Goal: Information Seeking & Learning: Learn about a topic

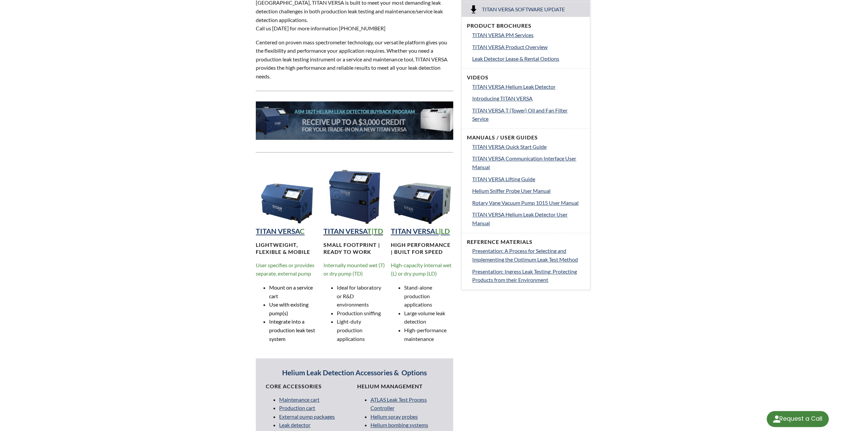
scroll to position [267, 0]
click at [362, 227] on strong "TITAN VERSA" at bounding box center [346, 231] width 44 height 9
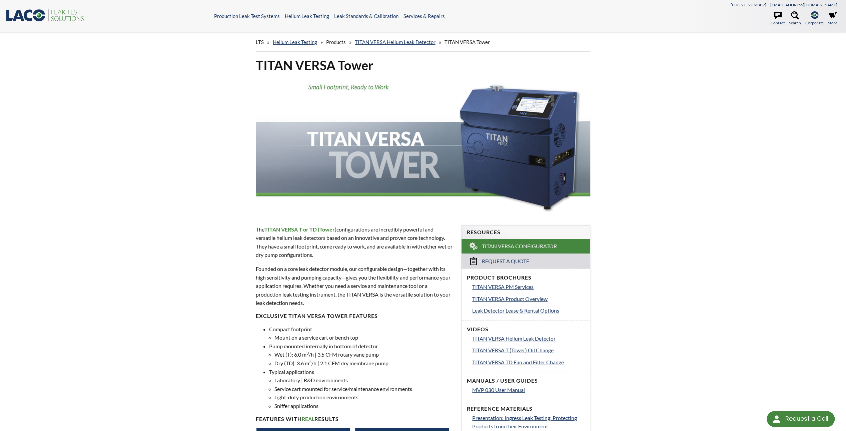
select select "Language Translate Widget"
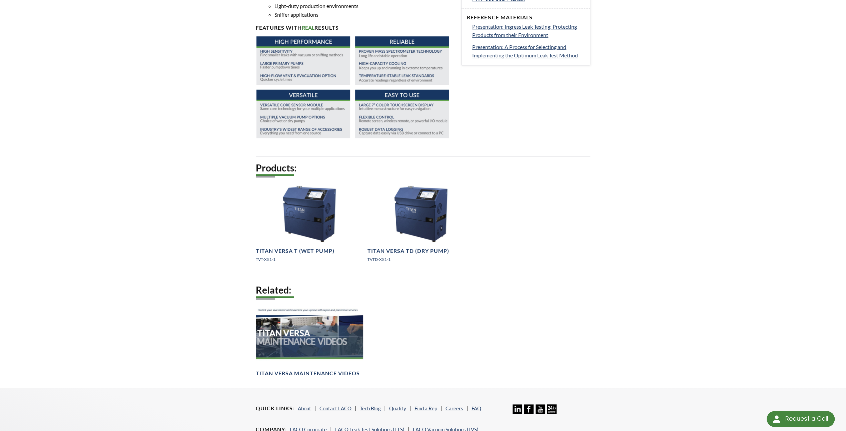
scroll to position [400, 0]
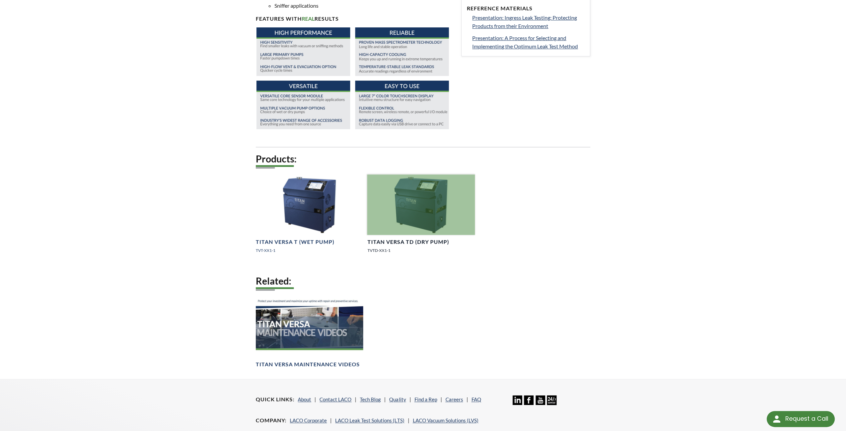
click at [393, 241] on h4 "TITAN VERSA TD (Dry Pump)" at bounding box center [408, 241] width 82 height 7
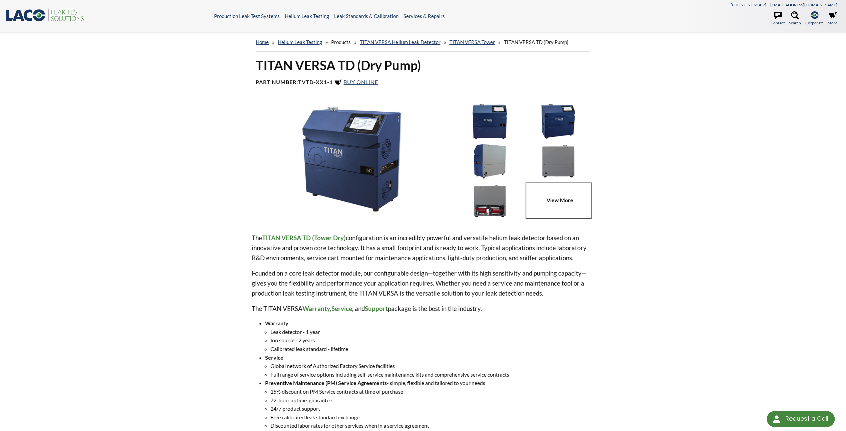
click at [373, 160] on img at bounding box center [352, 159] width 200 height 112
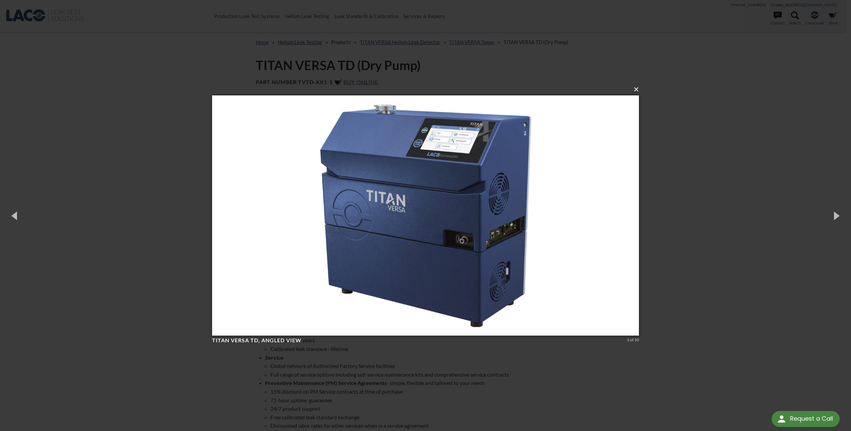
click at [637, 87] on button "×" at bounding box center [427, 89] width 427 height 15
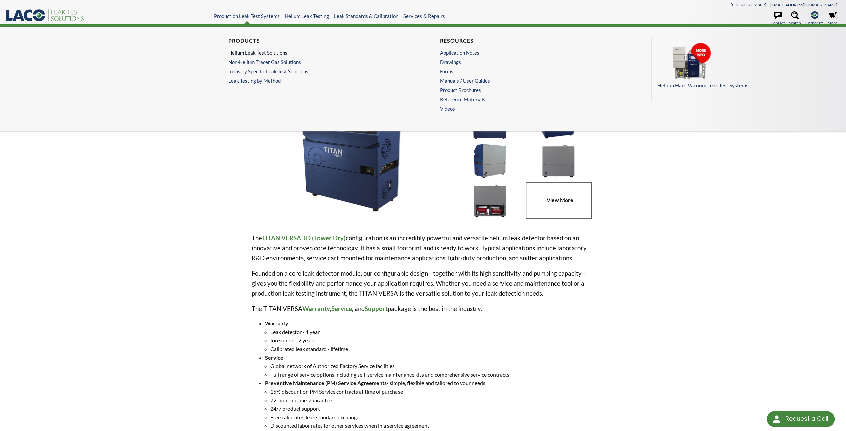
click at [268, 54] on link "Helium Leak Test Solutions" at bounding box center [315, 53] width 174 height 6
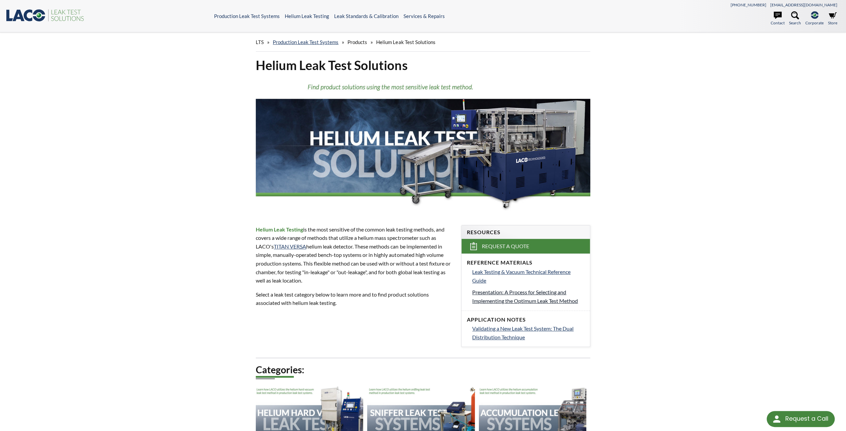
click at [484, 298] on span "Presentation: A Process for Selecting and Implementing the Optimum Leak Test Me…" at bounding box center [525, 296] width 106 height 15
click at [519, 328] on span "Validating a New Leak Test System: The Dual Distribution Technique" at bounding box center [522, 332] width 101 height 15
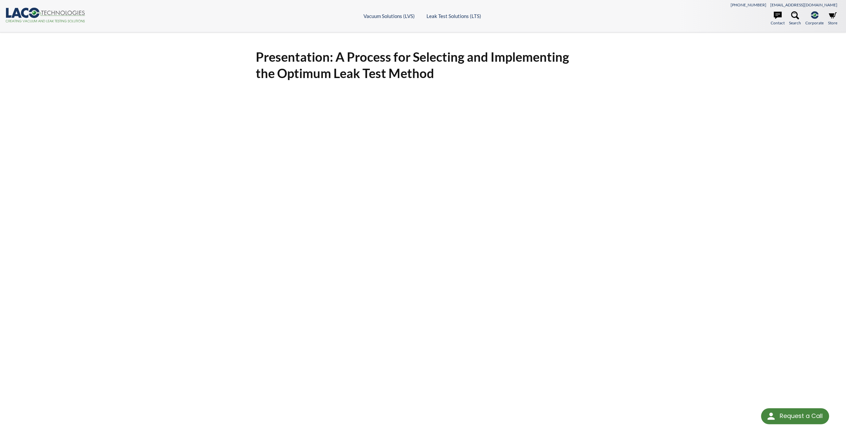
select select "Language Translate Widget"
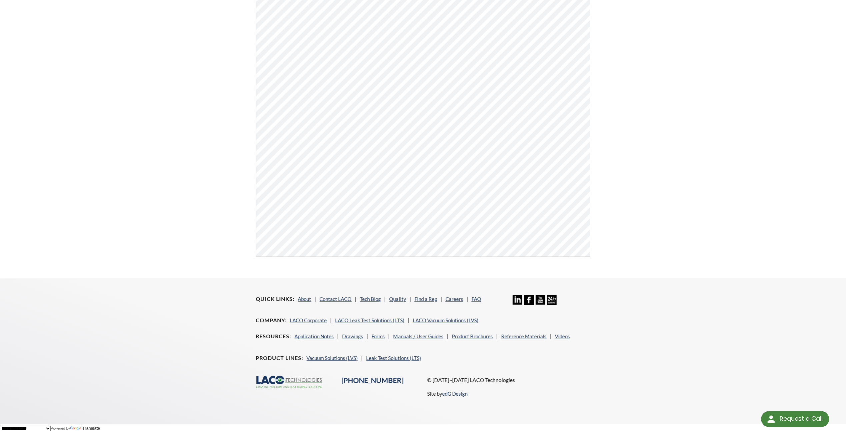
scroll to position [101, 0]
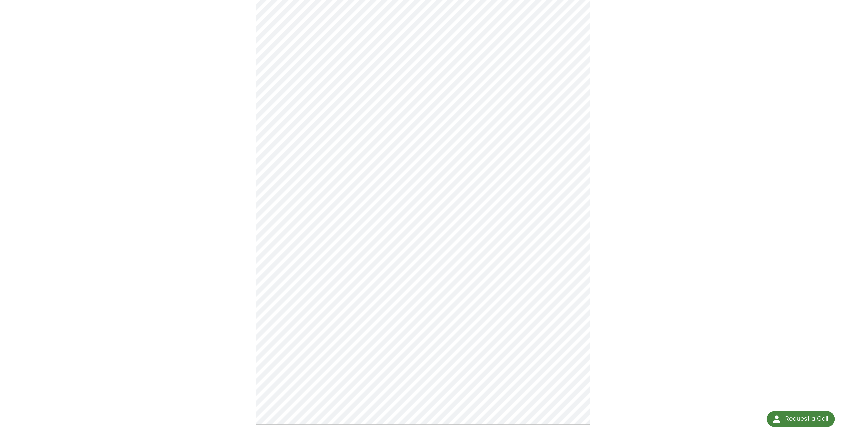
scroll to position [101, 0]
click at [791, 179] on div "Validating a New Leak Test System: The Dual Distribution Technique Click Here T…" at bounding box center [423, 188] width 846 height 514
